Goal: Task Accomplishment & Management: Complete application form

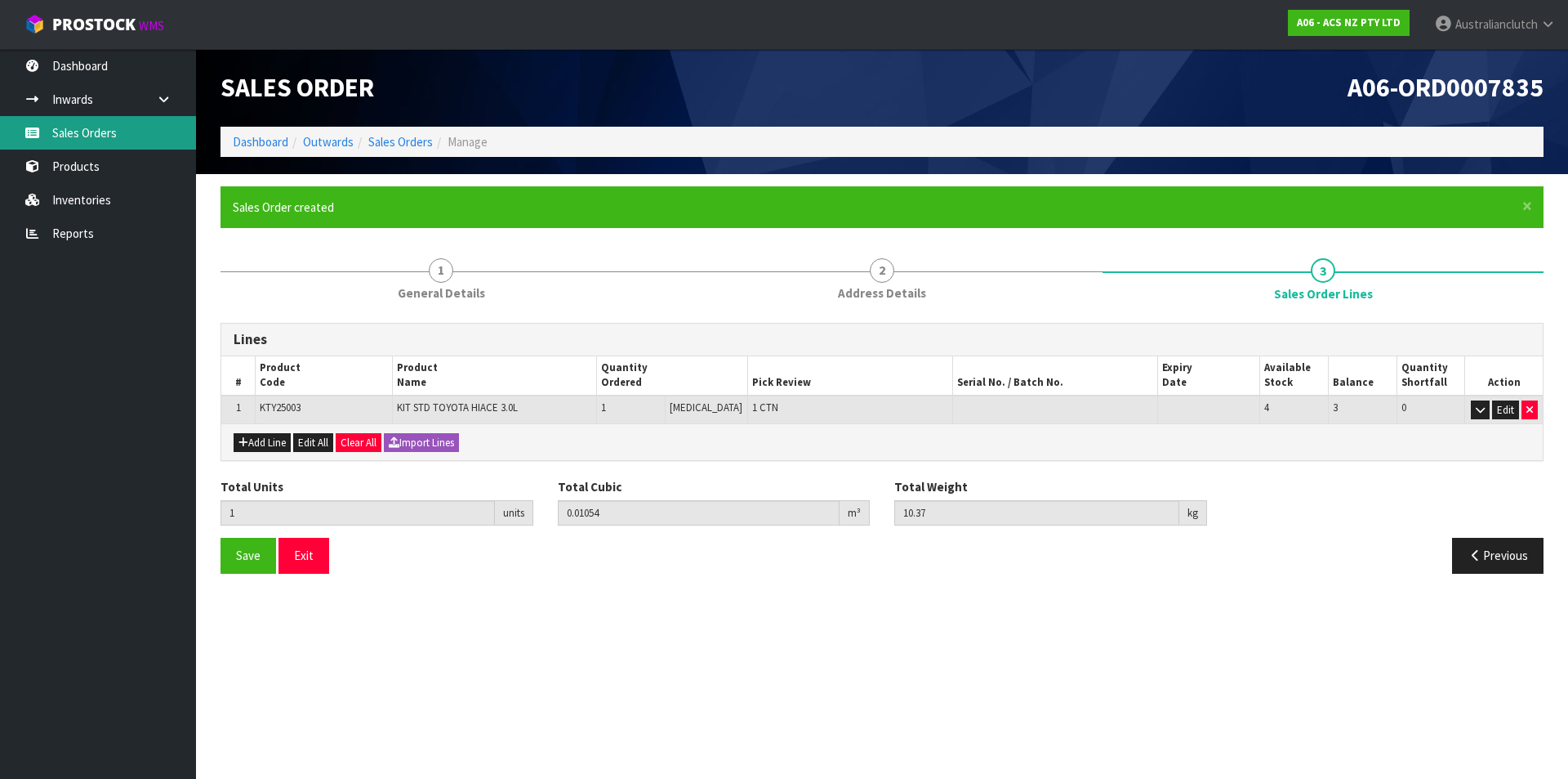
click at [136, 126] on link "Sales Orders" at bounding box center [98, 133] width 196 height 34
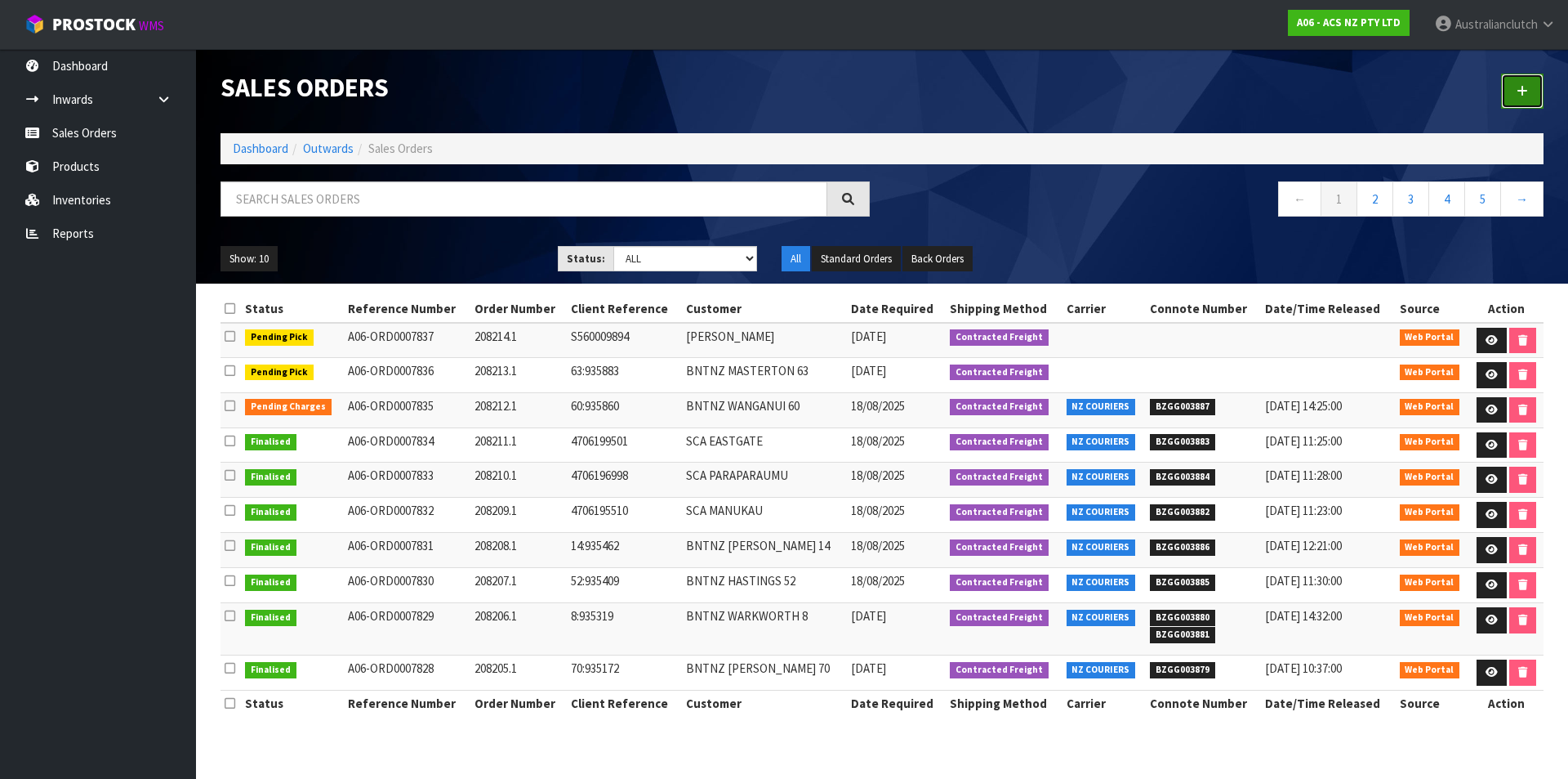
click at [1524, 89] on icon at bounding box center [1522, 91] width 12 height 12
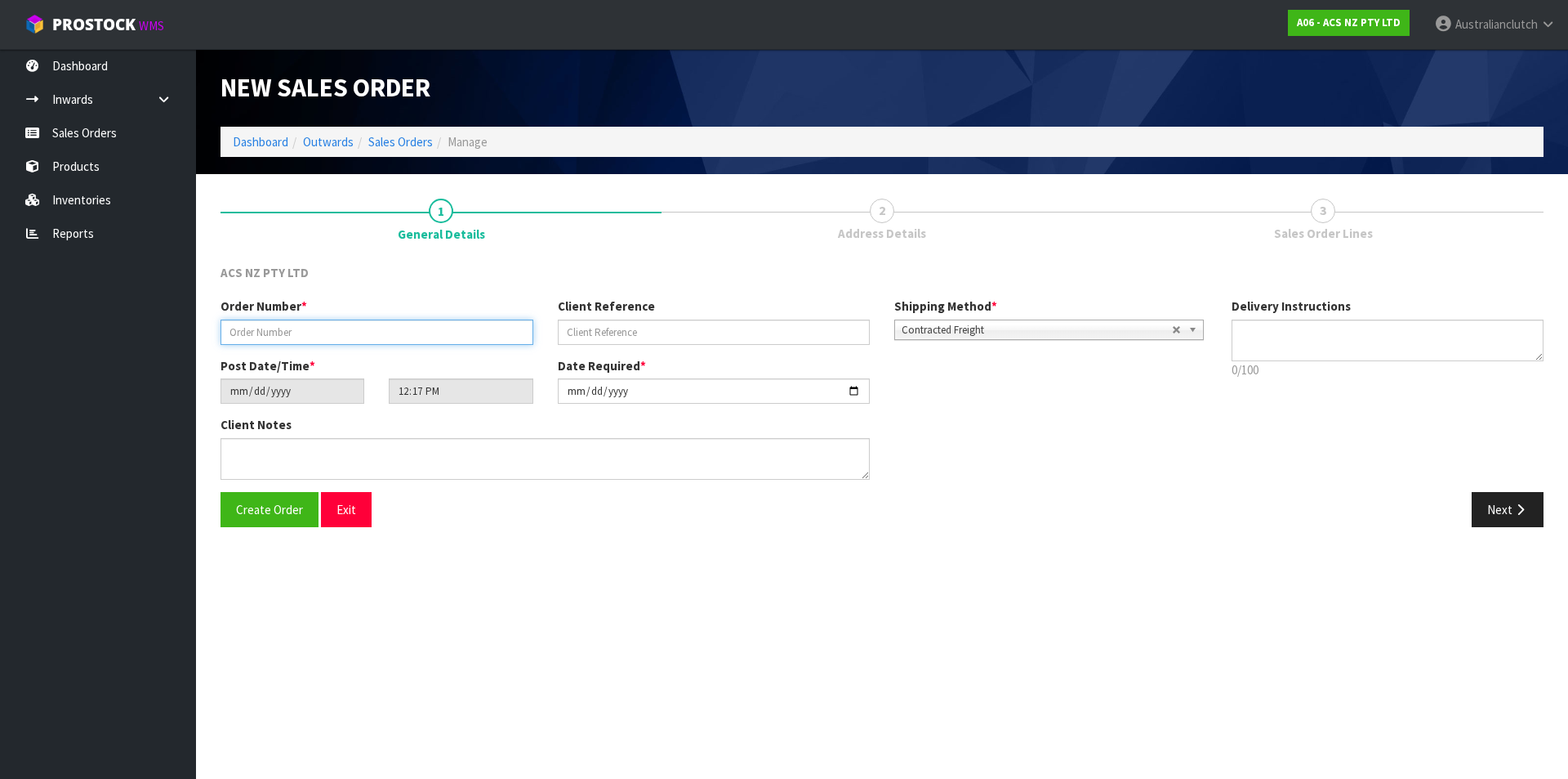
click at [311, 331] on input "text" at bounding box center [376, 332] width 313 height 26
type input "208215.1"
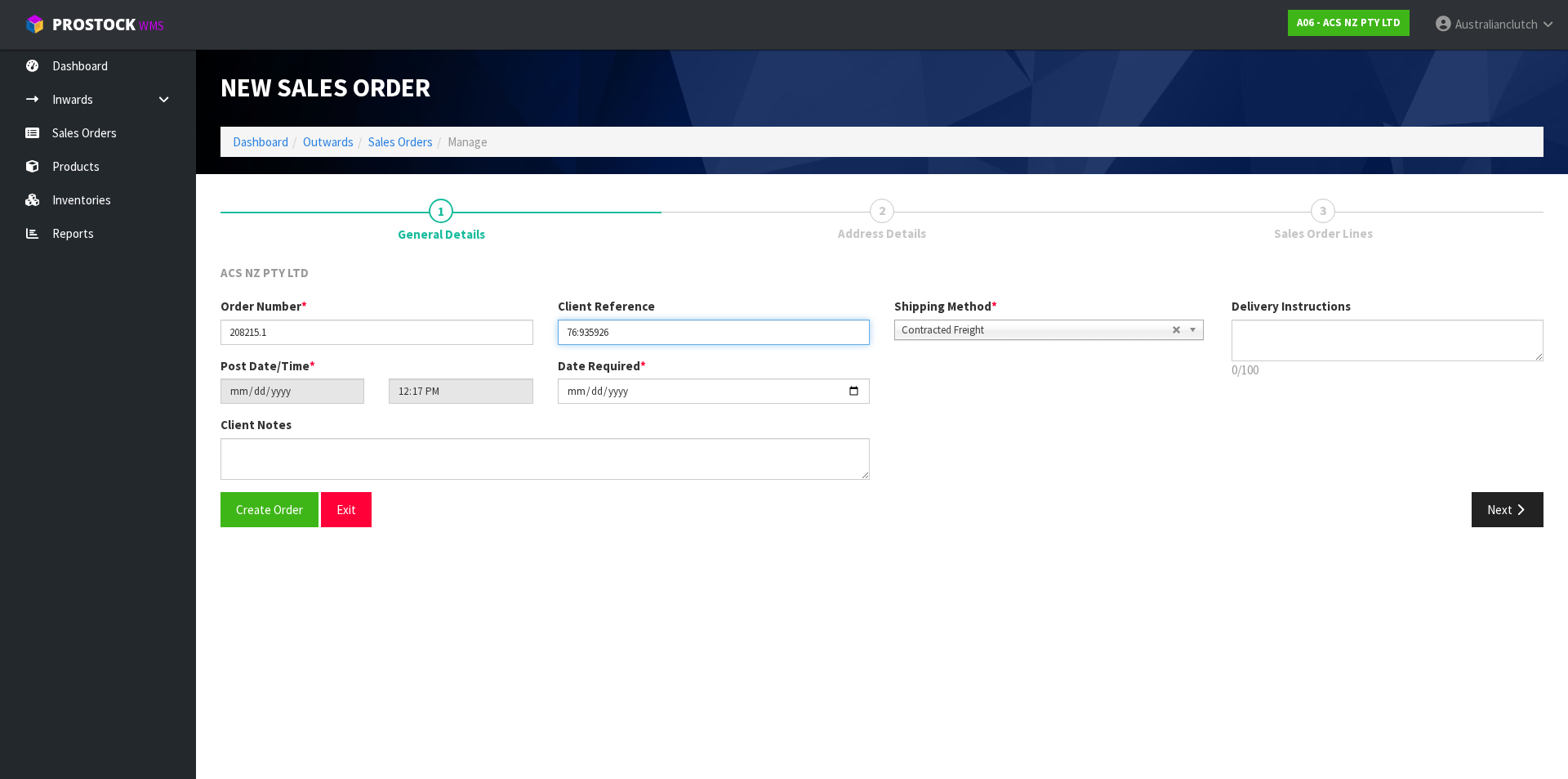
type input "76:935926"
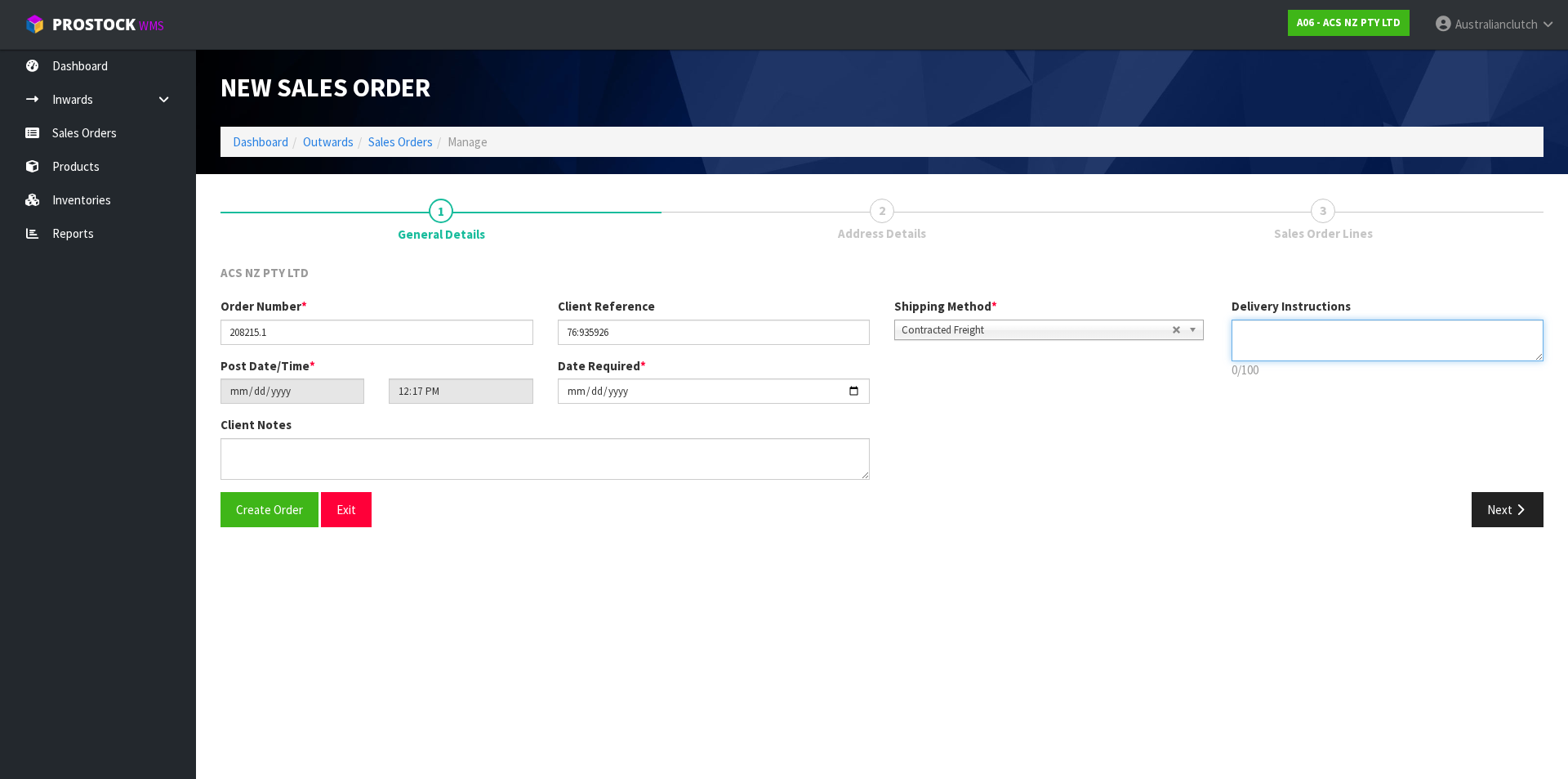
click at [1308, 324] on textarea at bounding box center [1388, 340] width 313 height 42
type textarea "NZC PLEASE"
click at [1522, 518] on button "Next" at bounding box center [1508, 510] width 72 height 36
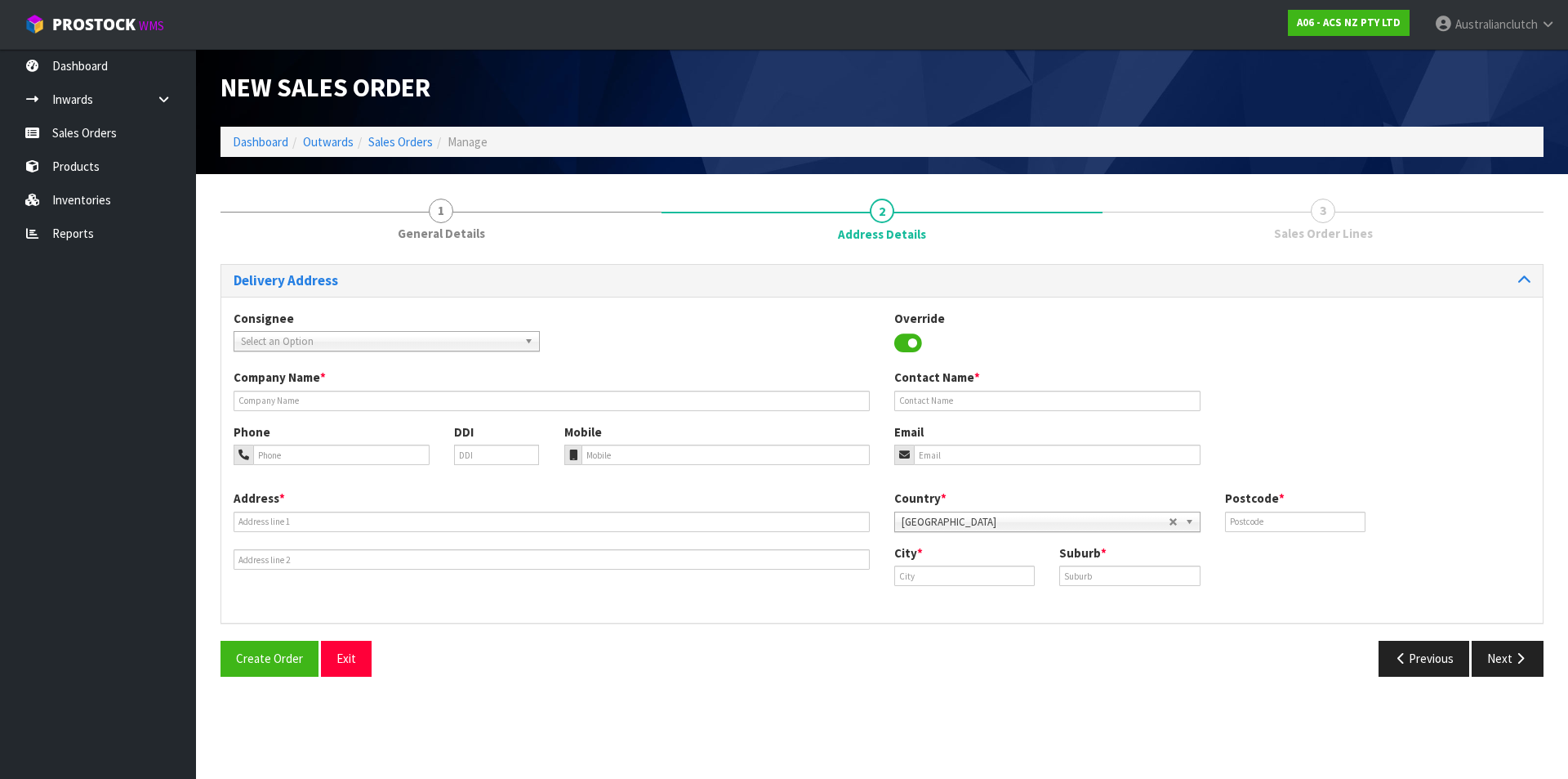
click at [338, 331] on span "Select an Option" at bounding box center [379, 341] width 277 height 20
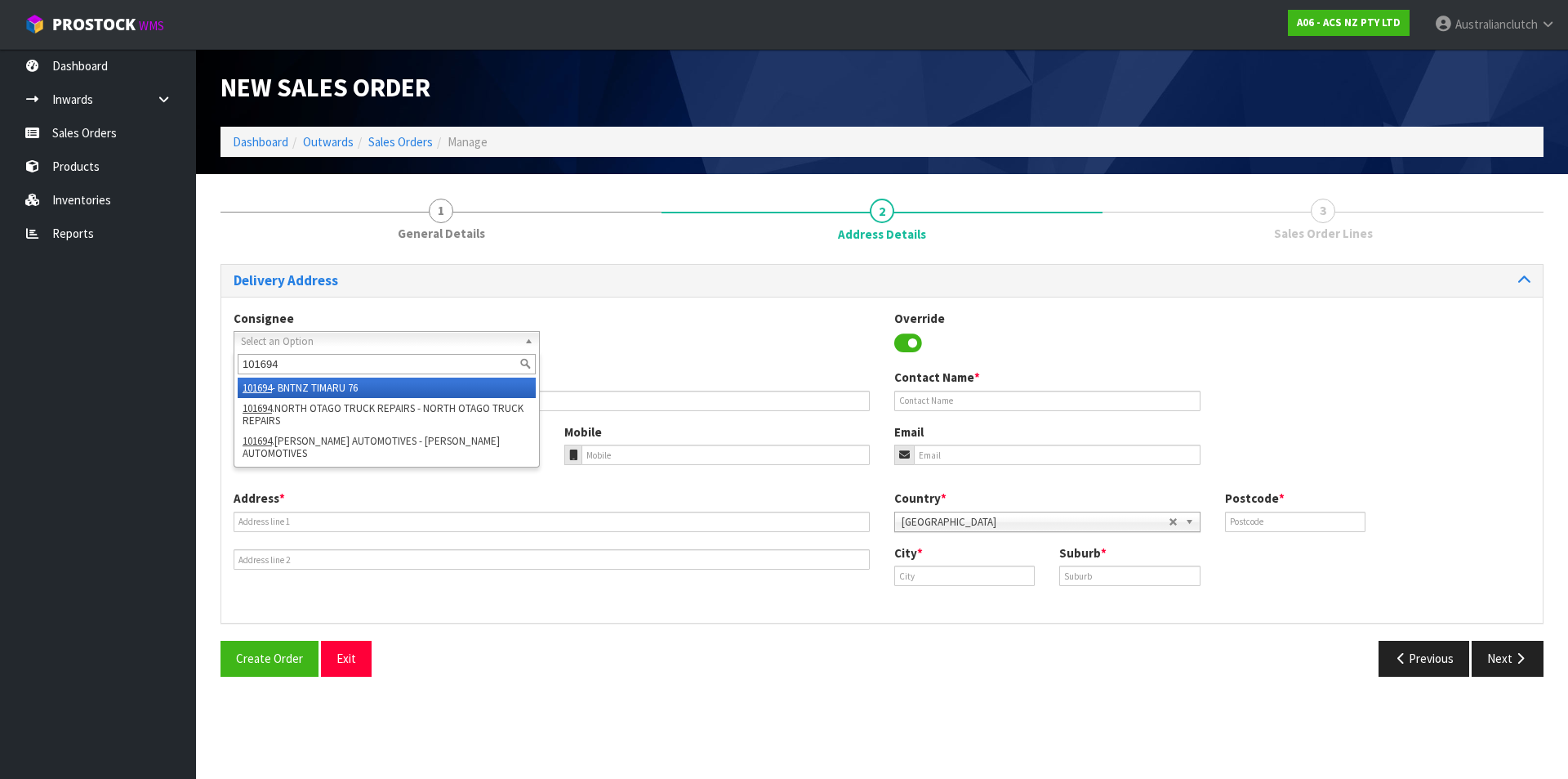
type input "101694"
click at [290, 393] on li "101694 - BNTNZ TIMARU 76" at bounding box center [387, 387] width 298 height 20
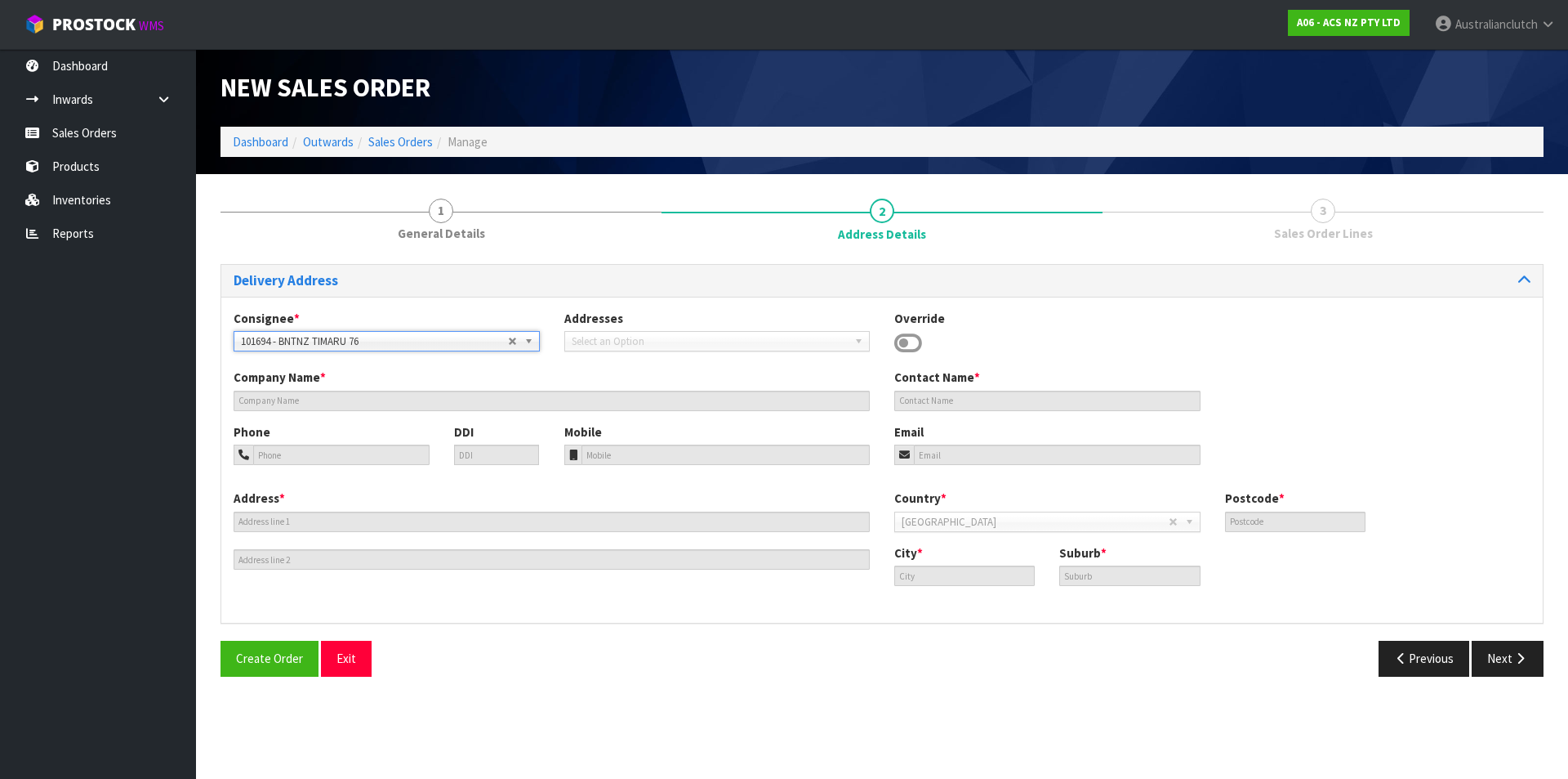
type input "BNTNZ TIMARU 76"
type input "[STREET_ADDRESS][PERSON_NAME]"
type input "7910"
type input "TIMARU"
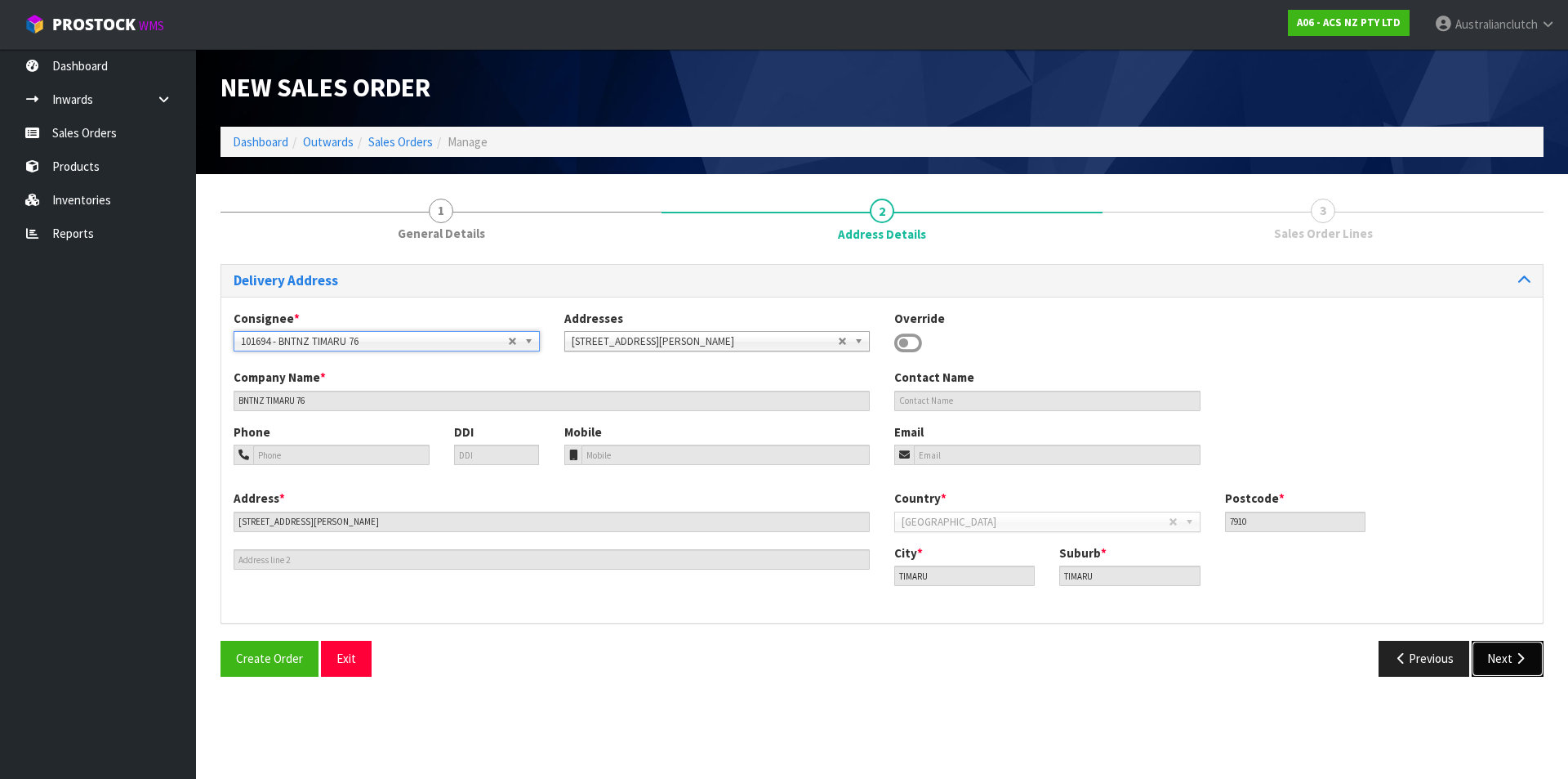
drag, startPoint x: 1529, startPoint y: 659, endPoint x: 1457, endPoint y: 634, distance: 76.2
click at [1529, 658] on button "Next" at bounding box center [1508, 658] width 72 height 36
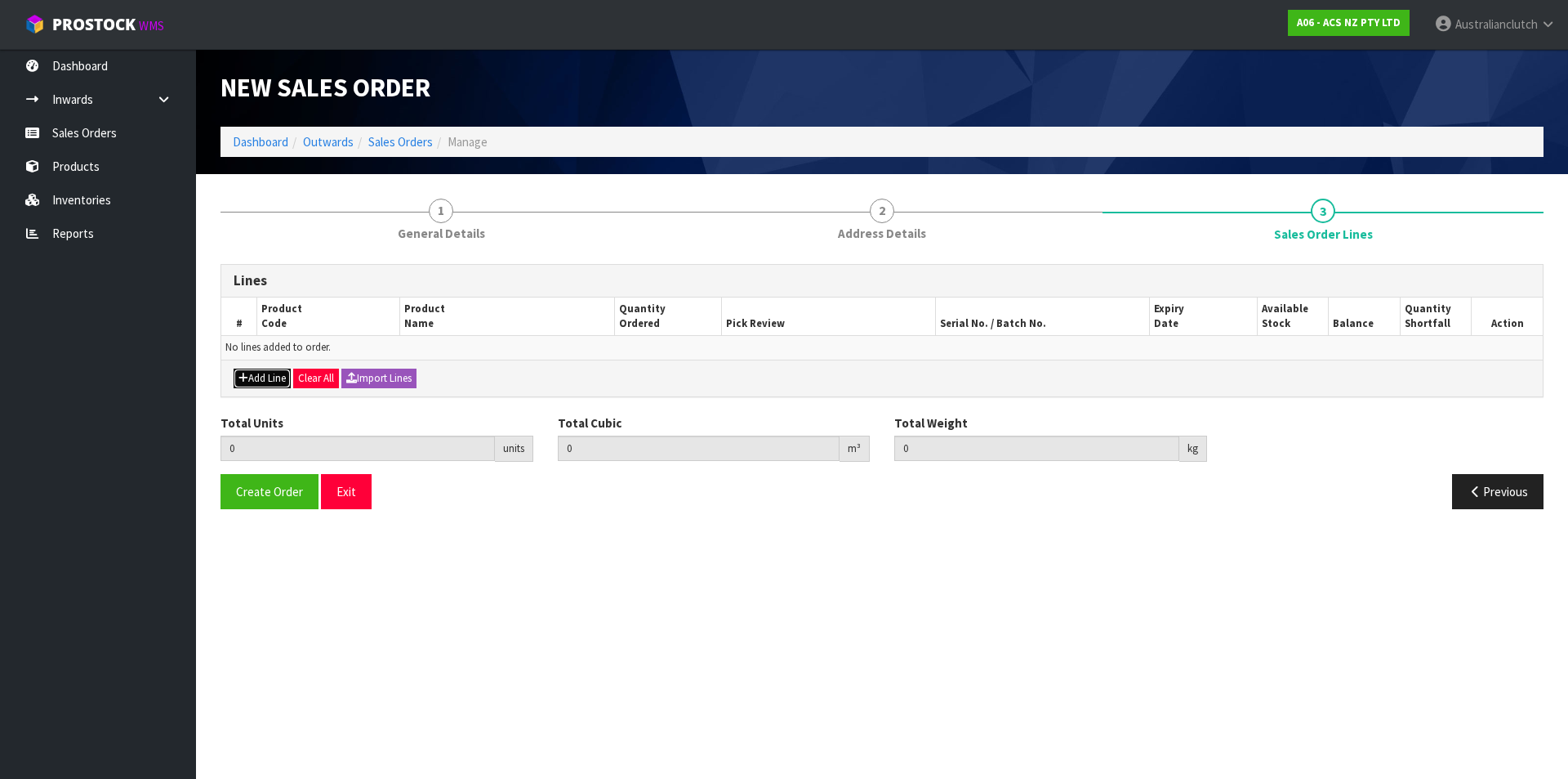
click at [270, 384] on button "Add Line" at bounding box center [262, 378] width 57 height 20
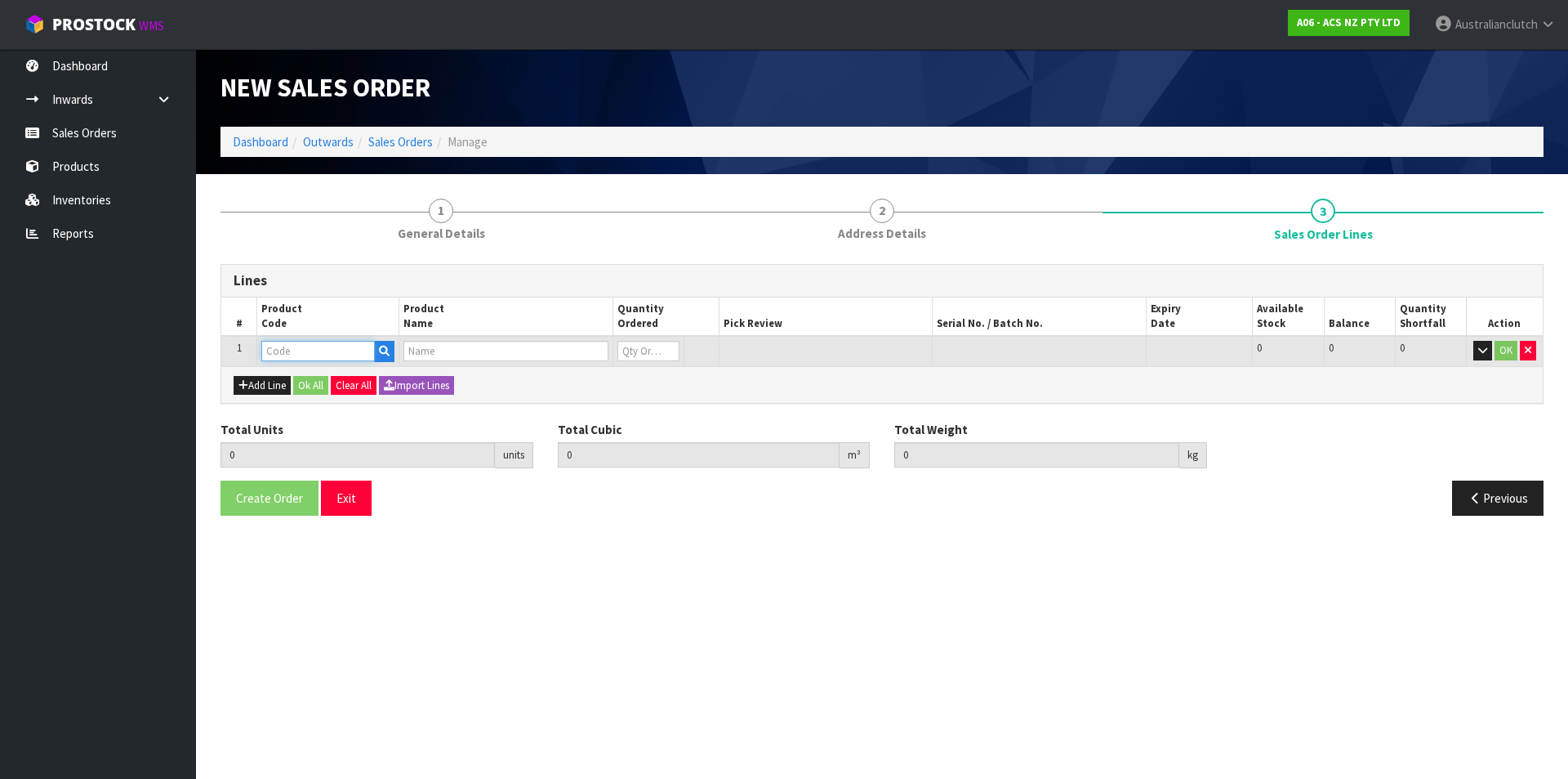
click at [313, 355] on input "text" at bounding box center [318, 351] width 114 height 20
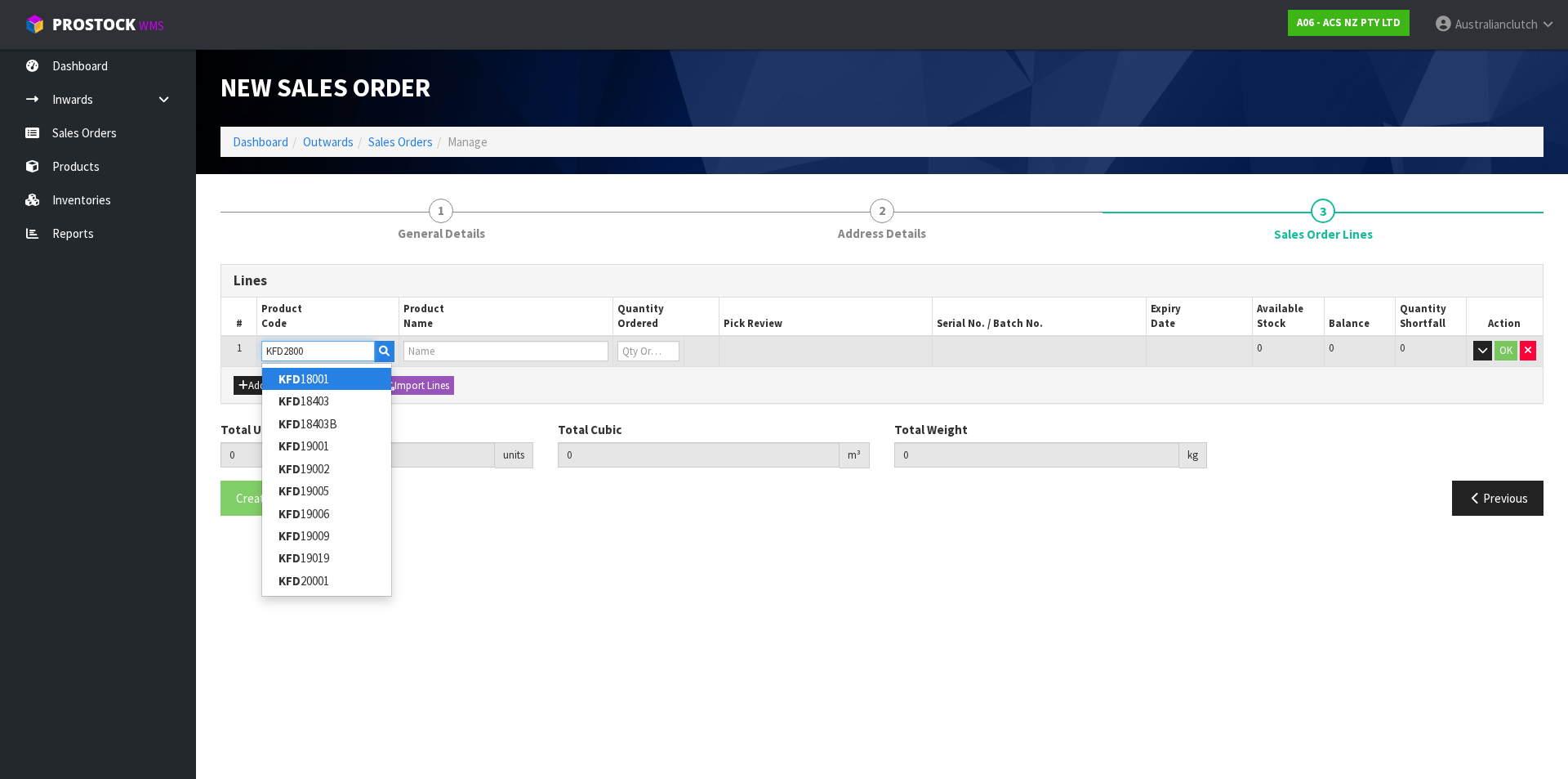
type input "KFD28001"
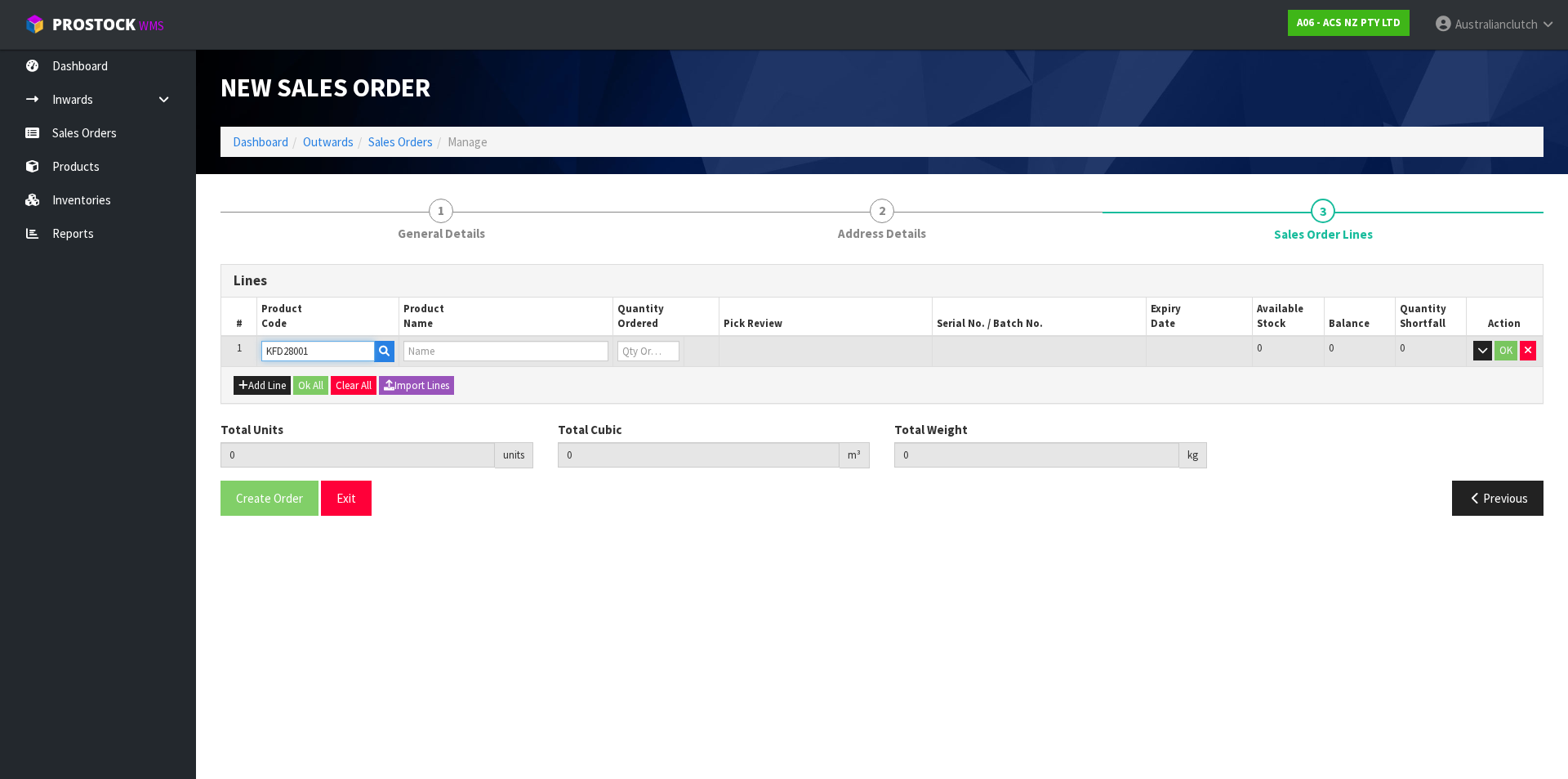
type input "0.000000"
type input "0.000"
type input "KIT COM FORD F100,F250,F350"
type input "0"
type input "KFD28001"
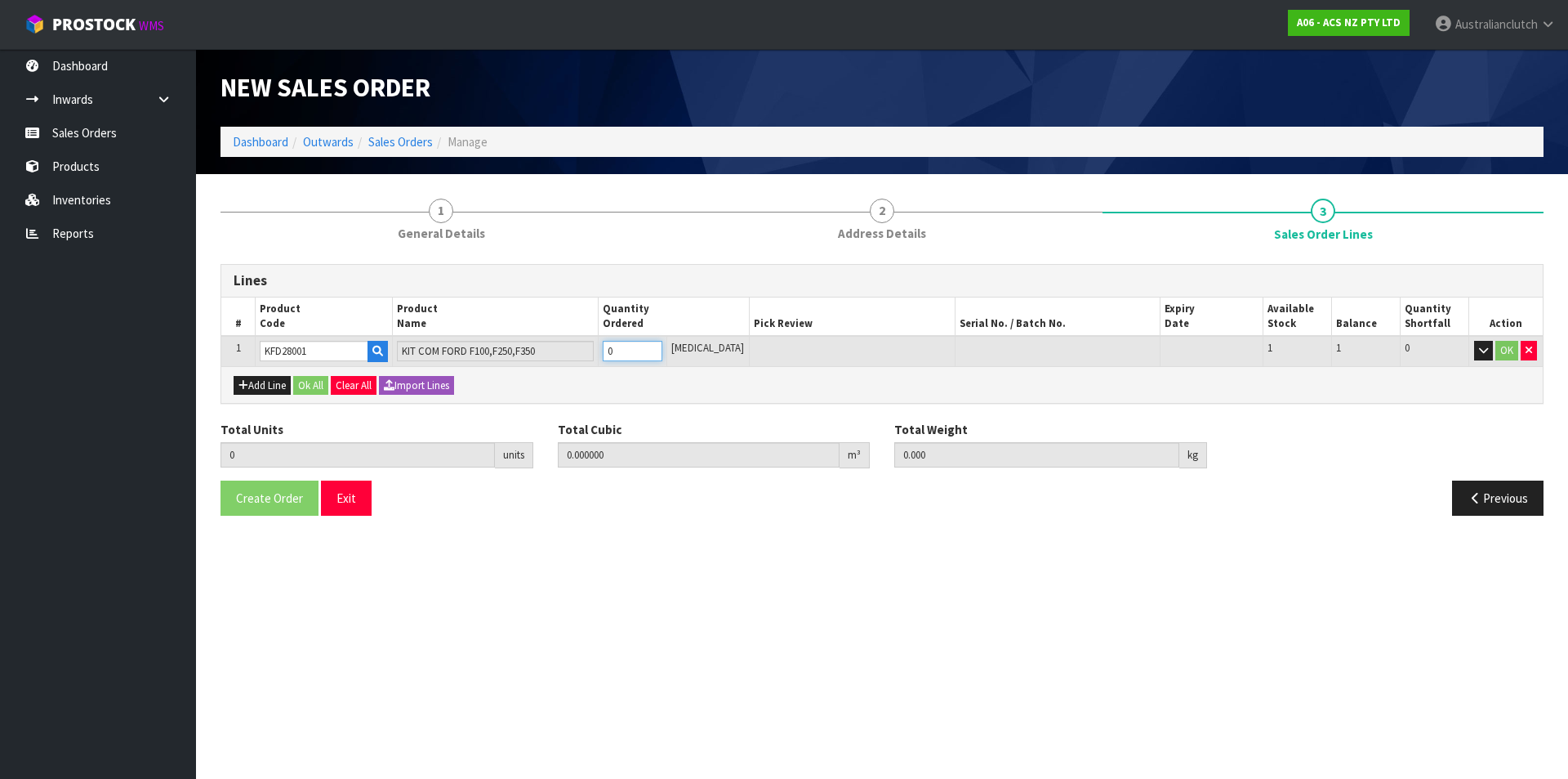
type input "1"
type input "0.01443"
type input "11.69"
drag, startPoint x: 669, startPoint y: 344, endPoint x: 1459, endPoint y: 455, distance: 797.8
type input "1"
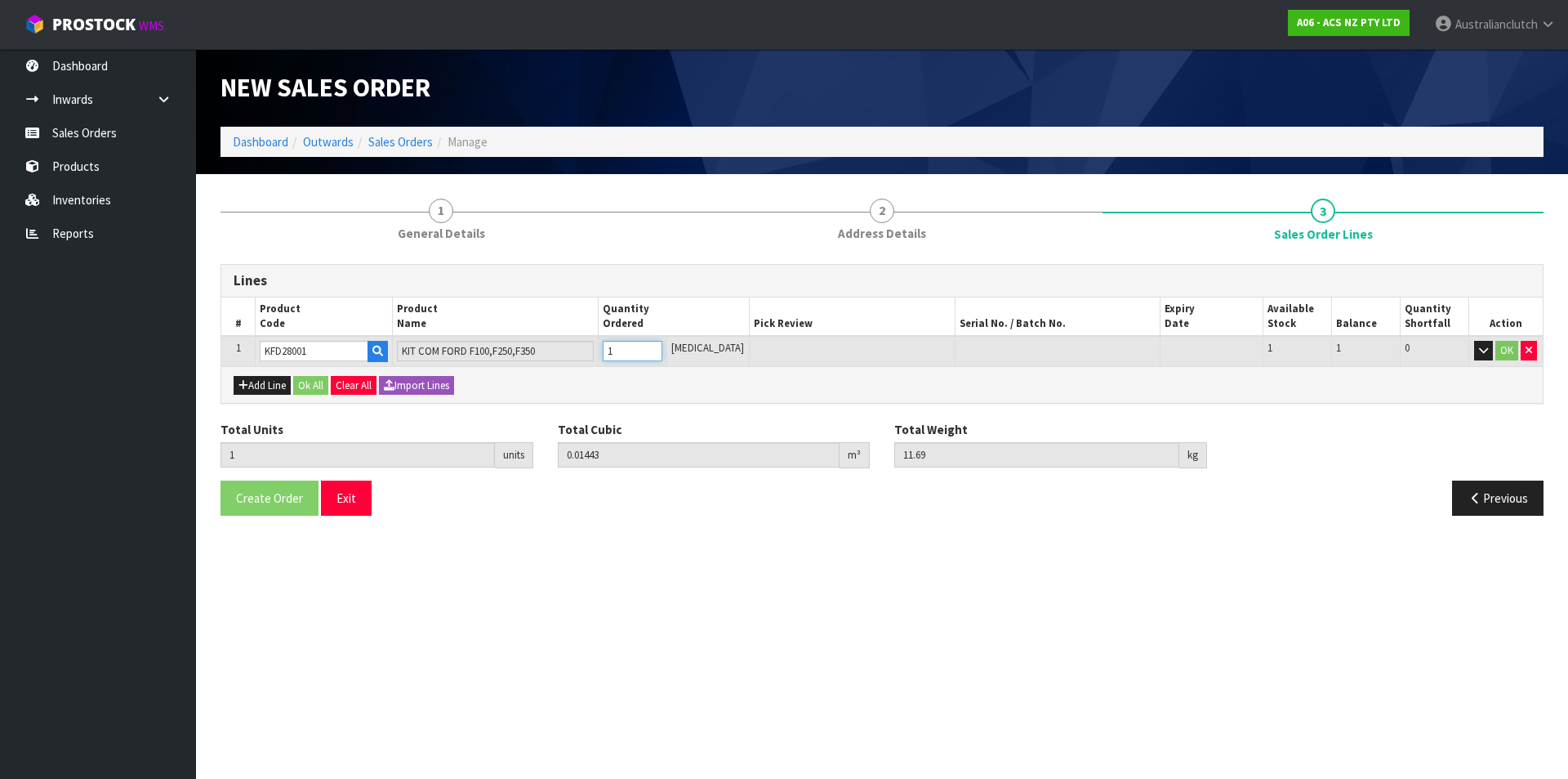
click at [662, 348] on input "1" at bounding box center [632, 351] width 59 height 20
click at [1509, 347] on button "OK" at bounding box center [1507, 351] width 23 height 20
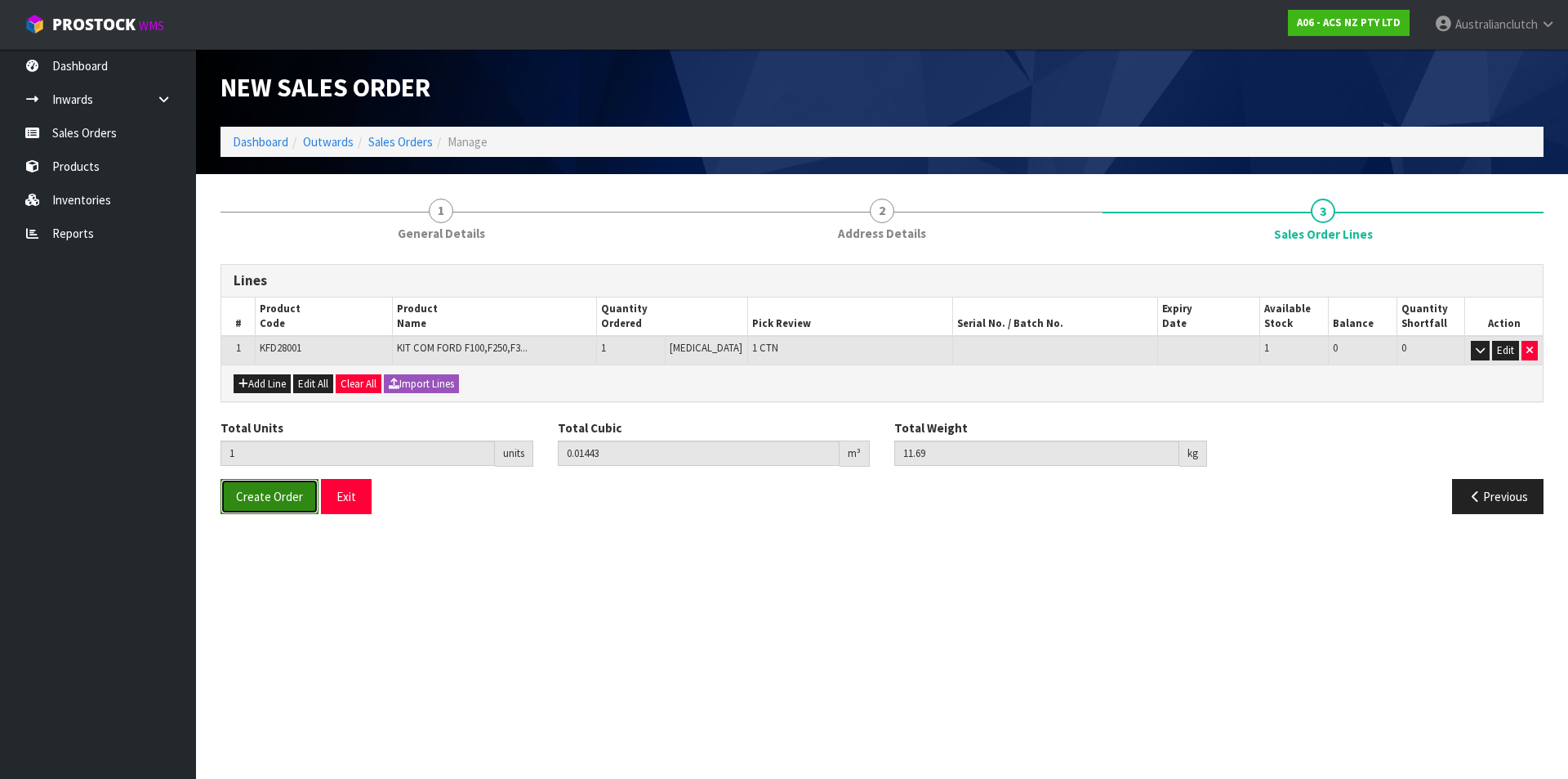
click at [260, 496] on span "Create Order" at bounding box center [269, 496] width 67 height 15
